Goal: Task Accomplishment & Management: Manage account settings

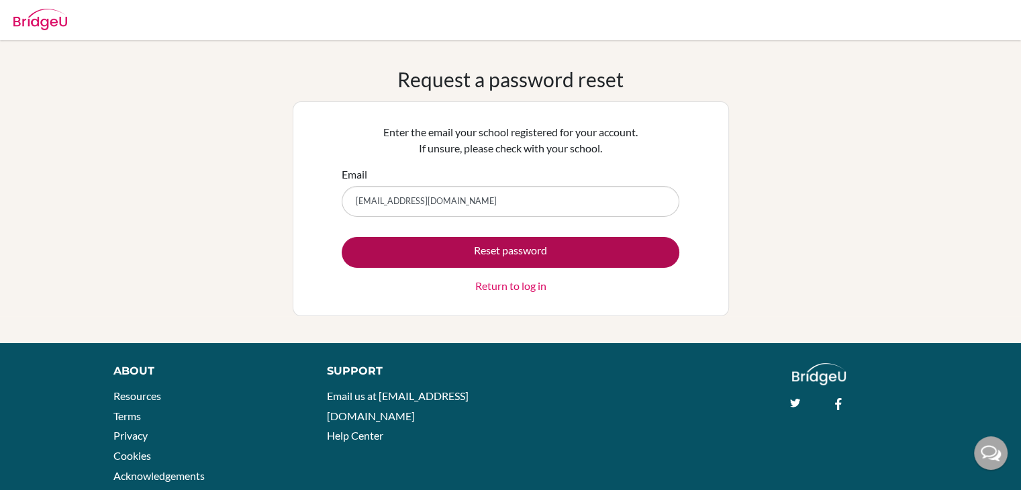
type input "[EMAIL_ADDRESS][DOMAIN_NAME]"
click at [486, 257] on button "Reset password" at bounding box center [511, 252] width 338 height 31
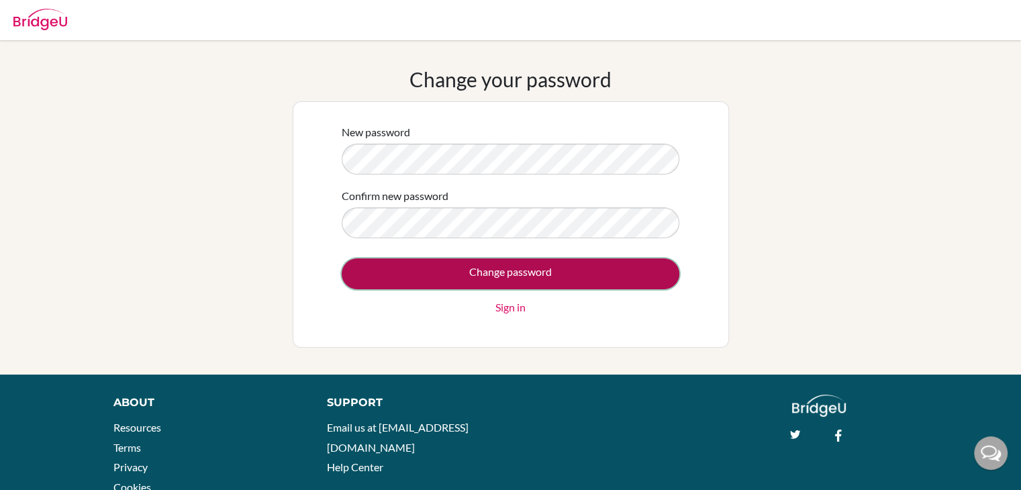
click at [489, 269] on input "Change password" at bounding box center [511, 273] width 338 height 31
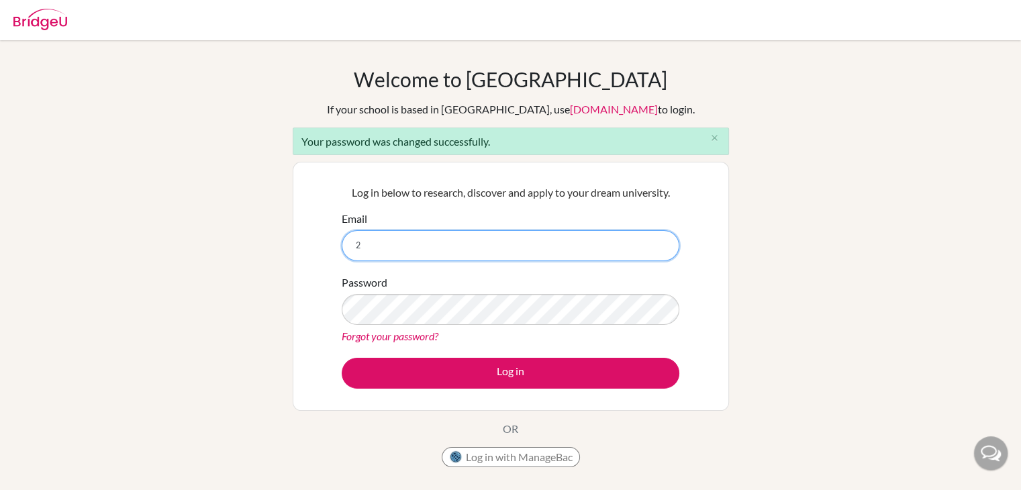
click at [419, 240] on input "2" at bounding box center [511, 245] width 338 height 31
type input "230005@iss.school.fj"
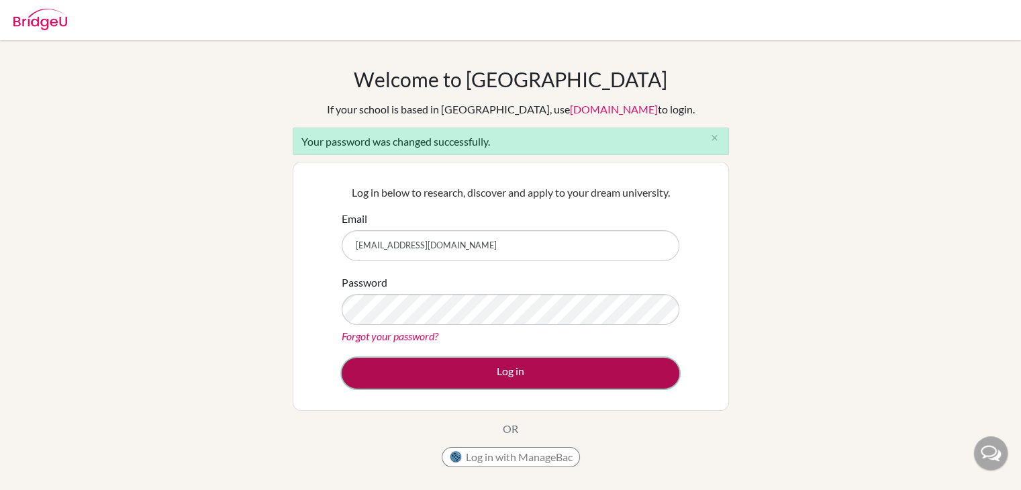
click at [437, 366] on button "Log in" at bounding box center [511, 373] width 338 height 31
